Goal: Complete application form

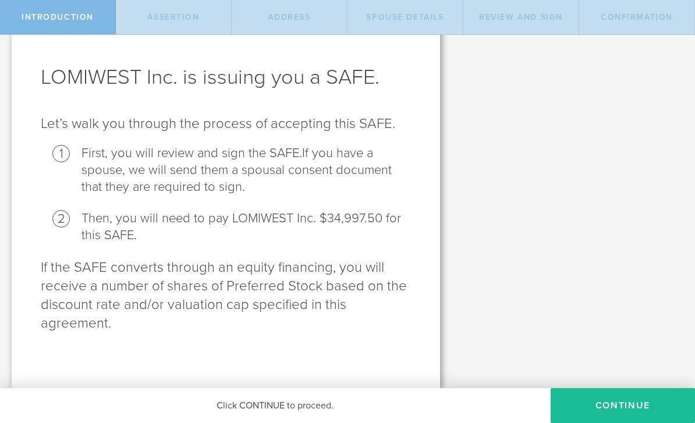
scroll to position [41, 0]
click at [617, 405] on button "Continue" at bounding box center [623, 405] width 144 height 35
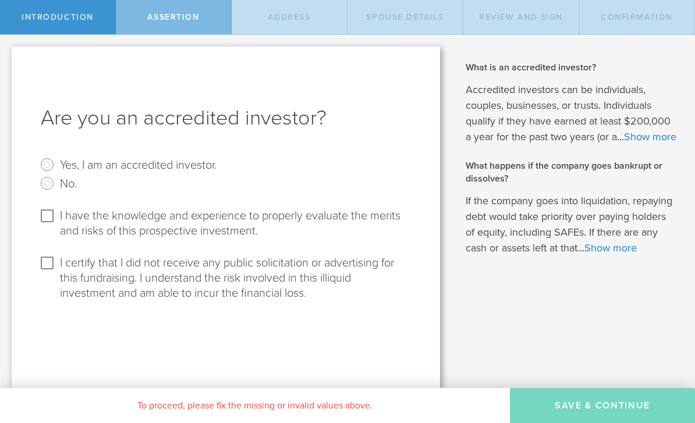
scroll to position [0, 0]
click at [352, 140] on div "Are you an accredited investor? Yes, I am an accredited investor. No. I have th…" at bounding box center [226, 218] width 429 height 342
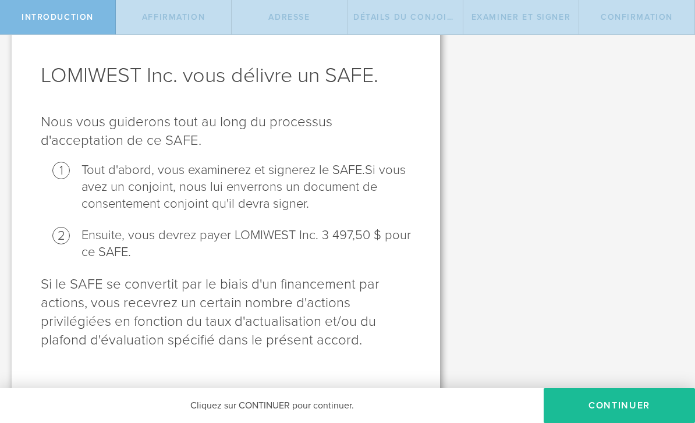
scroll to position [42, 0]
click at [616, 399] on button "Continuer" at bounding box center [619, 405] width 151 height 35
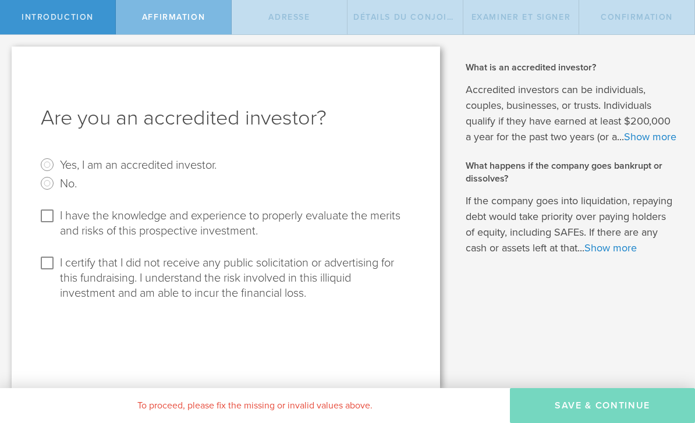
scroll to position [0, 0]
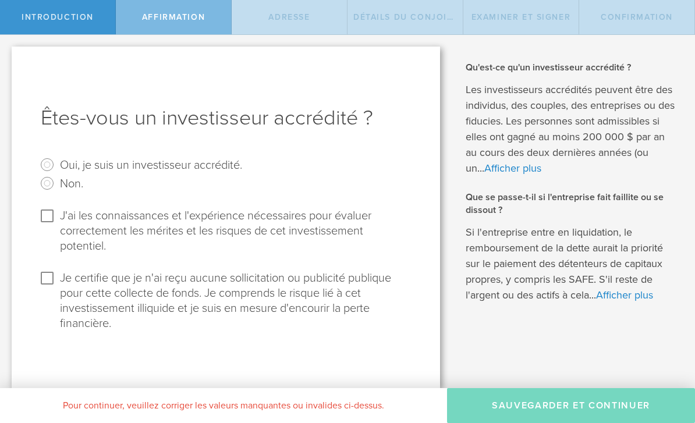
click at [44, 279] on input "Je certifie que je n'ai reçu aucune sollicitation ou publicité publique pour ce…" at bounding box center [47, 278] width 19 height 19
checkbox input "true"
click at [49, 223] on input "J'ai les connaissances et l'expérience nécessaires pour évaluer correctement le…" at bounding box center [47, 216] width 19 height 19
checkbox input "true"
click at [50, 164] on input "Oui, je suis un investisseur accrédité." at bounding box center [47, 165] width 19 height 19
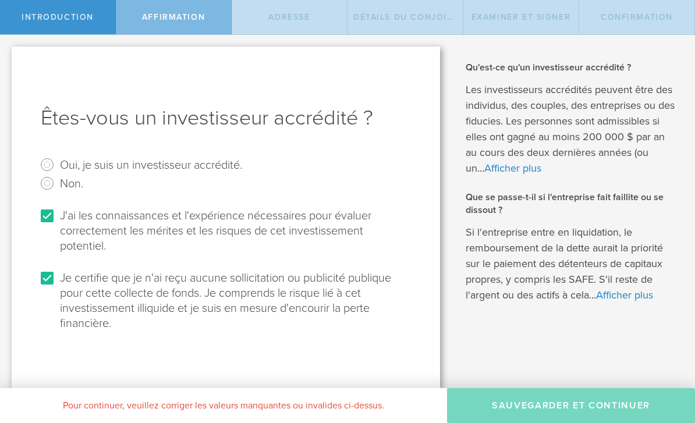
radio input "true"
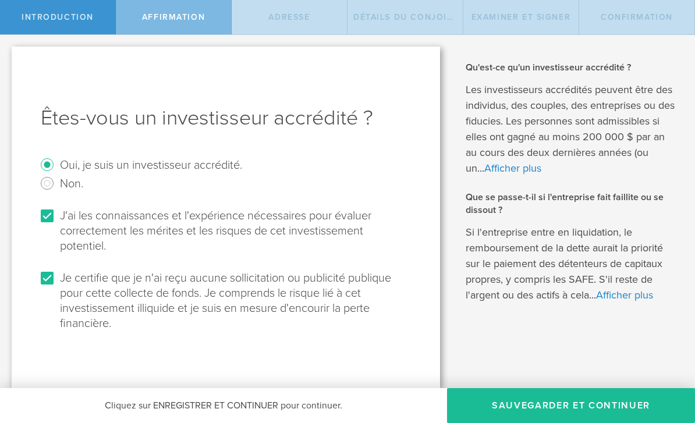
click at [646, 404] on button "SAUVEGARDER ET CONTINUER" at bounding box center [571, 405] width 248 height 35
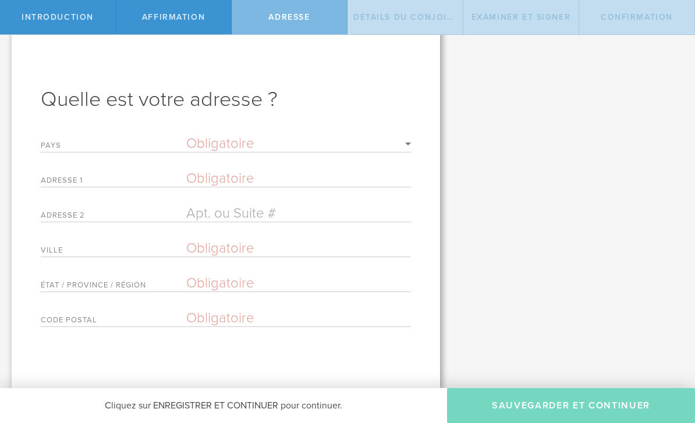
scroll to position [22, 0]
click at [242, 140] on select "Obligatoire États-Unis d'Amérique Afghanistan Albanie Algérie Samoa américaines…" at bounding box center [298, 144] width 225 height 14
select select "string:MAR"
click at [248, 170] on input "text" at bounding box center [298, 178] width 225 height 17
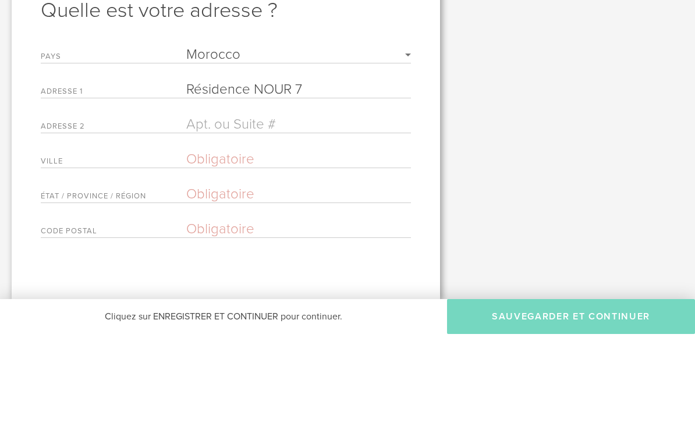
type input "Résidence NOUR 7"
click at [327, 240] on input "text" at bounding box center [298, 248] width 225 height 17
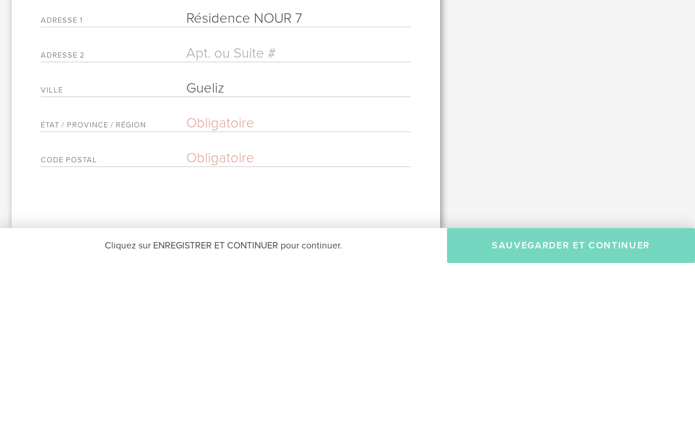
type input "Gueliz"
click at [276, 275] on input "text" at bounding box center [298, 283] width 225 height 17
type input "Marrakech"
click at [324, 310] on input "text" at bounding box center [298, 318] width 225 height 17
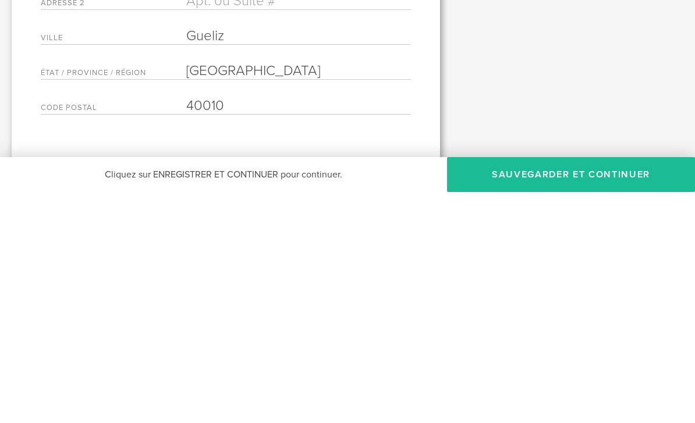
scroll to position [0, 0]
type input "40010"
click at [284, 224] on input "text" at bounding box center [298, 232] width 225 height 17
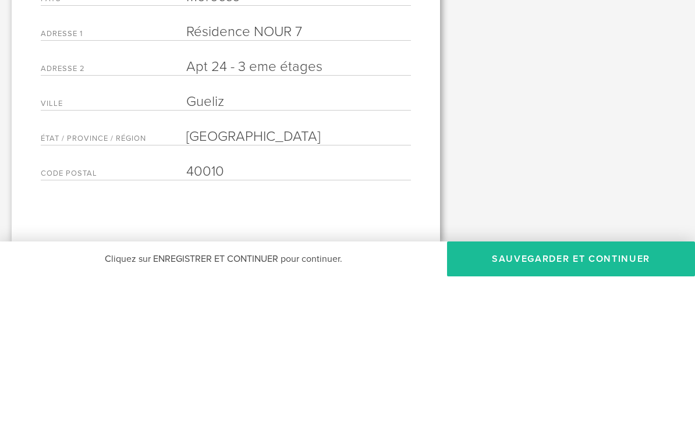
scroll to position [22, 0]
type input "Apt 24 - 3 eme étages"
click at [551, 115] on div "LOMIWEST Inc. vous délivre un SAFE. Nous vous guiderons tout au long du process…" at bounding box center [347, 202] width 695 height 372
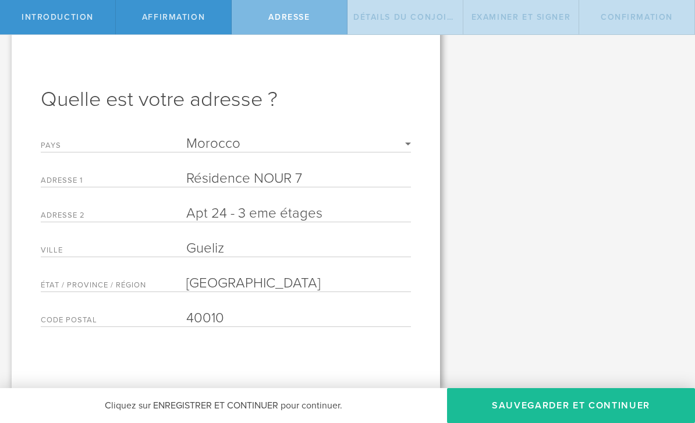
click at [608, 418] on button "SAUVEGARDER ET CONTINUER" at bounding box center [571, 405] width 248 height 35
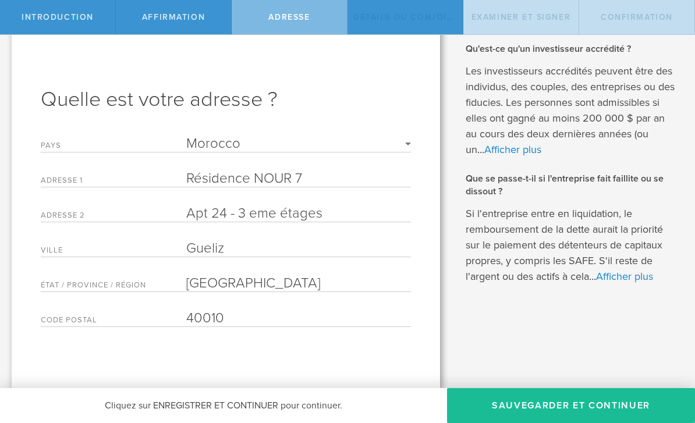
scroll to position [0, 0]
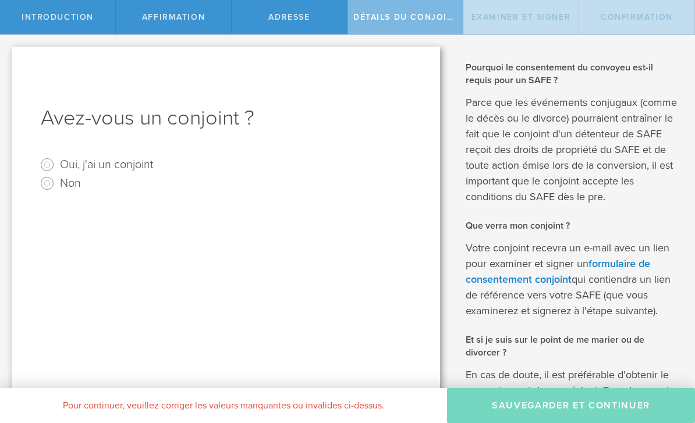
click at [65, 185] on label "Non" at bounding box center [70, 182] width 21 height 17
click at [56, 185] on input "Non" at bounding box center [47, 183] width 19 height 19
radio input "true"
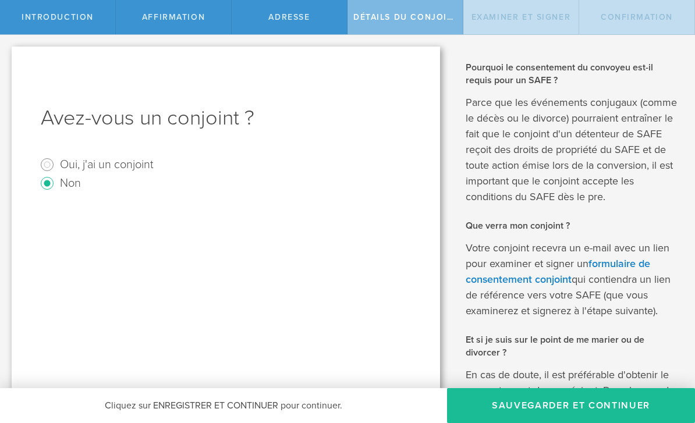
click at [619, 404] on button "SAUVEGARDER ET CONTINUER" at bounding box center [571, 405] width 248 height 35
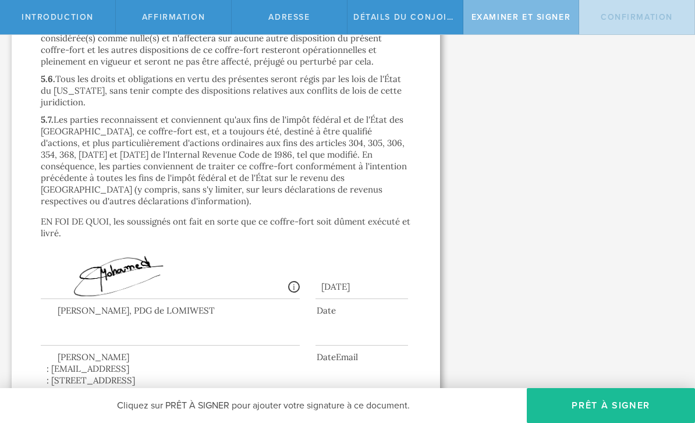
scroll to position [4158, 0]
click at [367, 329] on div at bounding box center [362, 338] width 93 height 18
click at [348, 301] on div at bounding box center [226, 327] width 370 height 52
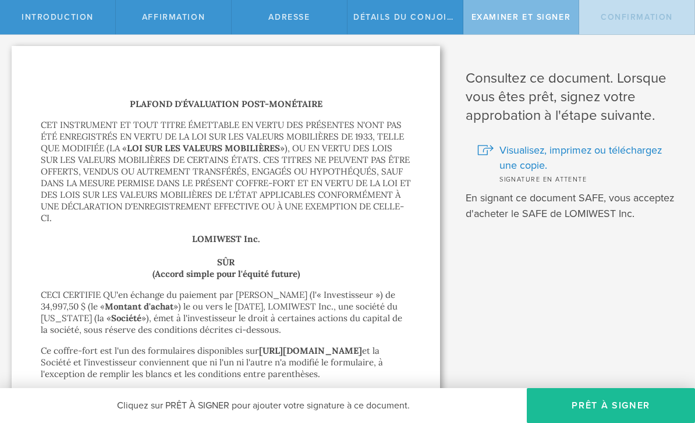
scroll to position [3, 0]
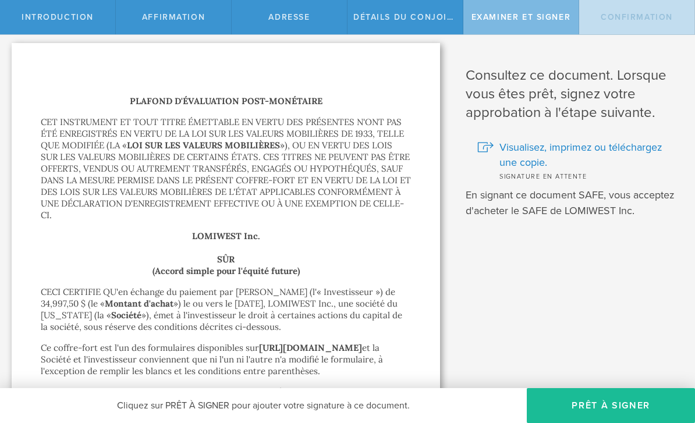
click at [642, 143] on span "Visualisez, imprimez ou téléchargez une copie." at bounding box center [589, 155] width 178 height 30
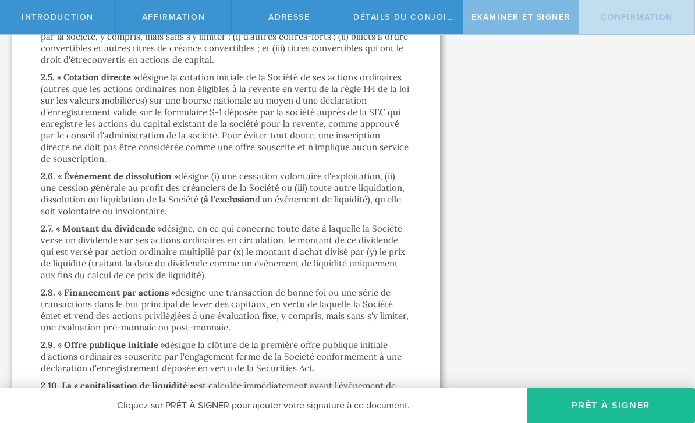
scroll to position [1701, 0]
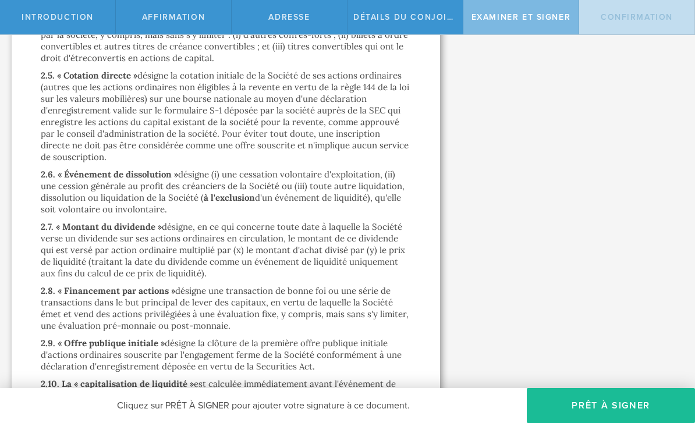
click at [619, 398] on button "PRÊT À SIGNER" at bounding box center [611, 405] width 168 height 35
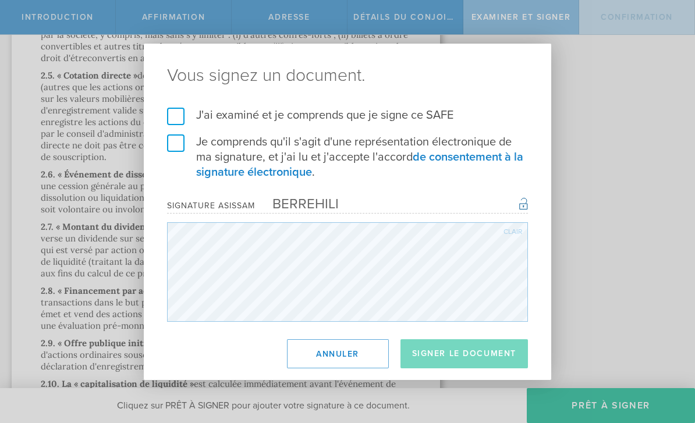
click at [513, 231] on div "clair" at bounding box center [513, 231] width 19 height 7
click at [180, 143] on label "Je comprends qu'il s'agit d'une représentation électronique de ma signature, et…" at bounding box center [347, 157] width 361 height 45
click at [0, 0] on input "Je comprends qu'il s'agit d'une représentation électronique de ma signature, et…" at bounding box center [0, 0] width 0 height 0
click at [186, 112] on label "J'ai examiné et je comprends que je signe ce SAFE" at bounding box center [347, 115] width 361 height 15
click at [0, 0] on input "J'ai examiné et je comprends que je signe ce SAFE" at bounding box center [0, 0] width 0 height 0
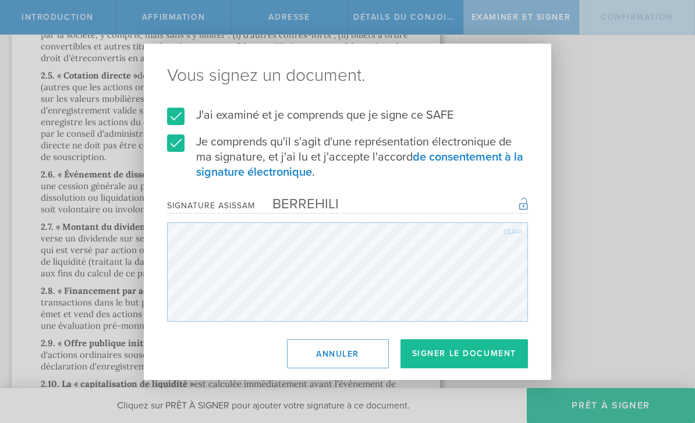
click at [512, 355] on button "SIGNER LE DOCUMENT" at bounding box center [465, 354] width 128 height 29
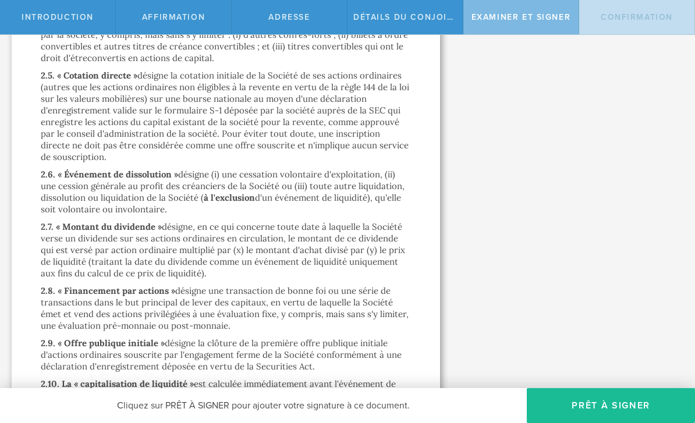
scroll to position [0, 0]
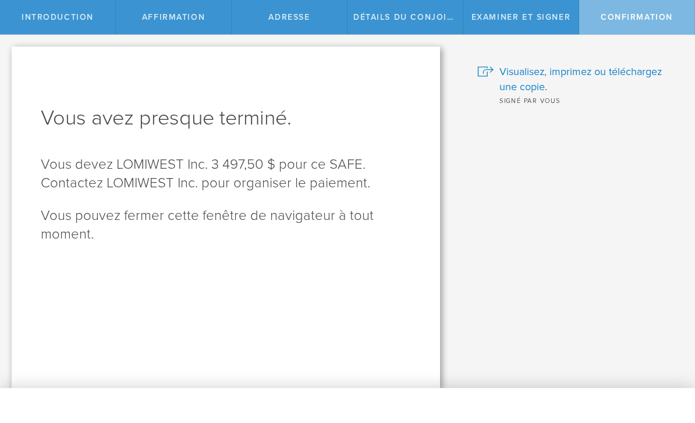
click at [637, 81] on span "Visualisez, imprimez ou téléchargez une copie." at bounding box center [589, 79] width 178 height 30
